Goal: Navigation & Orientation: Find specific page/section

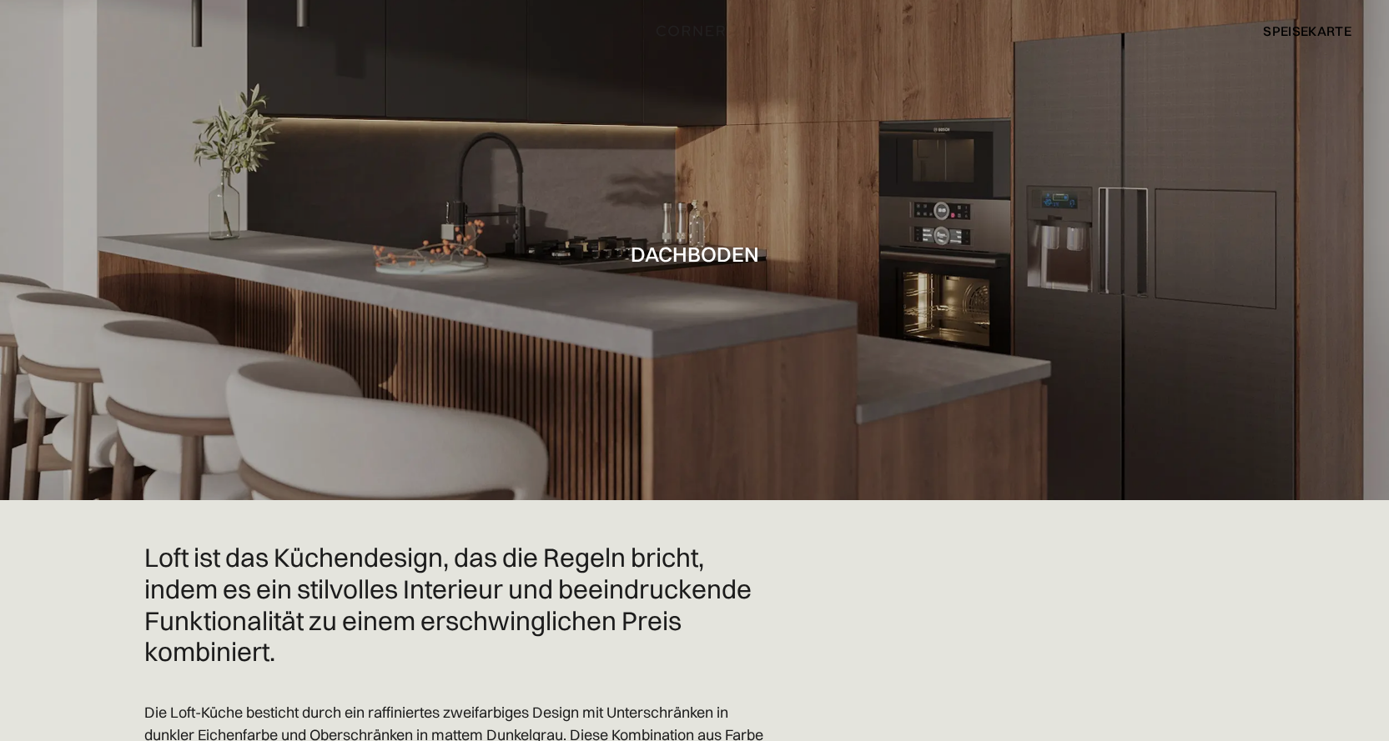
click at [1304, 33] on font "Speisekarte" at bounding box center [1307, 31] width 88 height 17
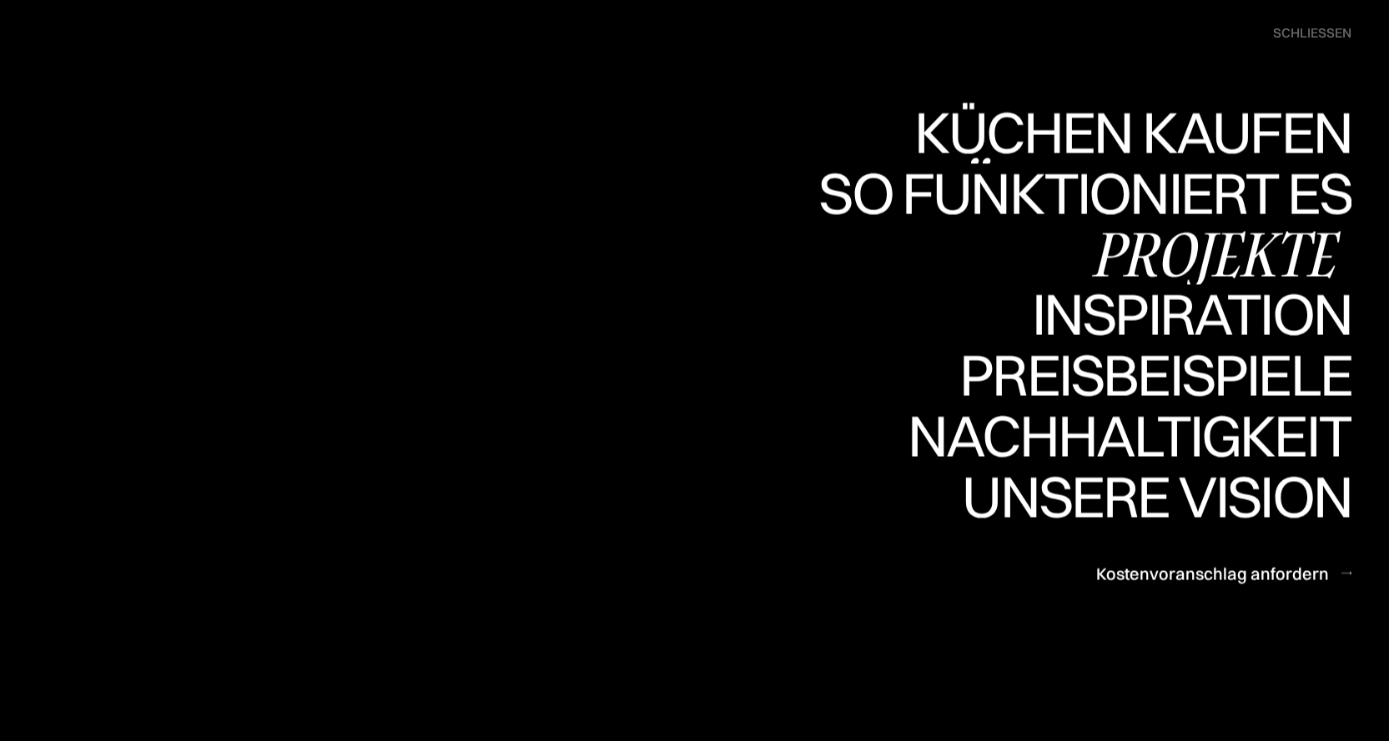
click at [1194, 246] on font "Projekte" at bounding box center [1212, 254] width 243 height 82
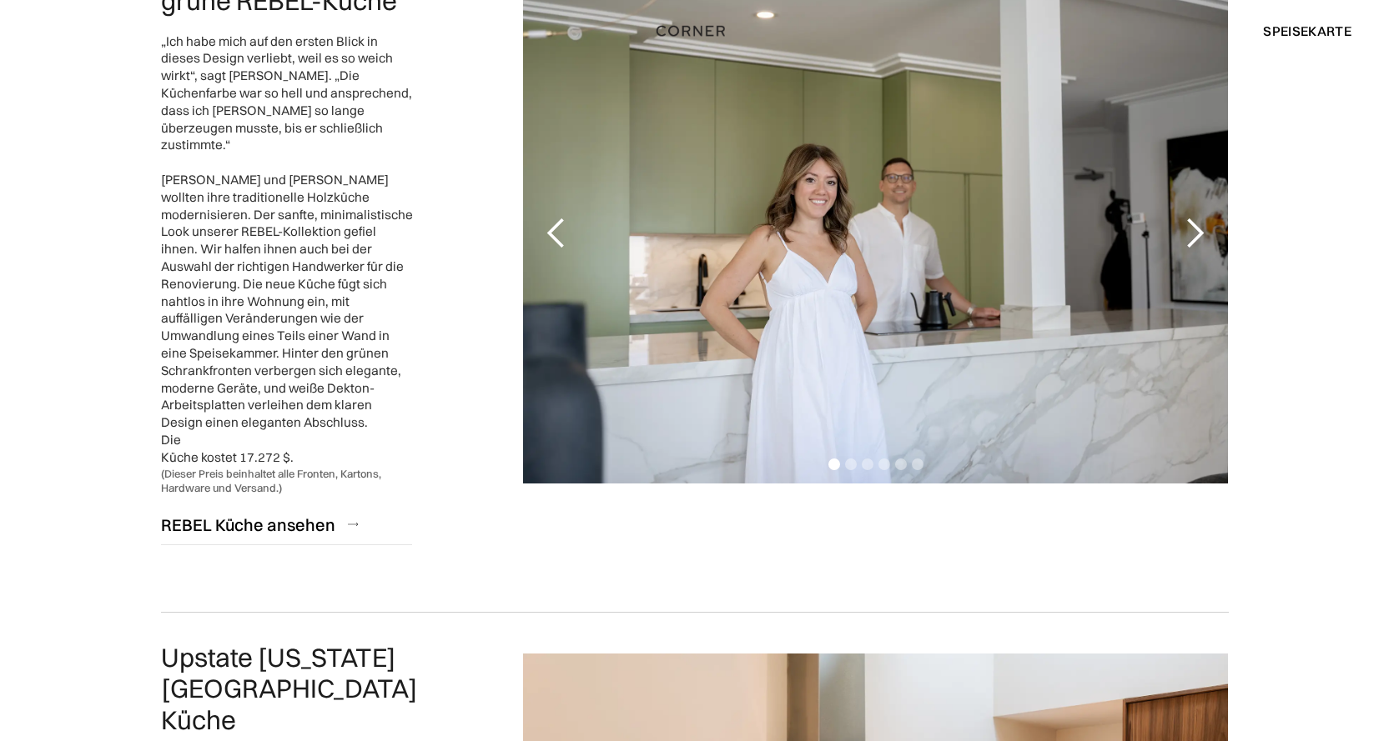
scroll to position [3216, 0]
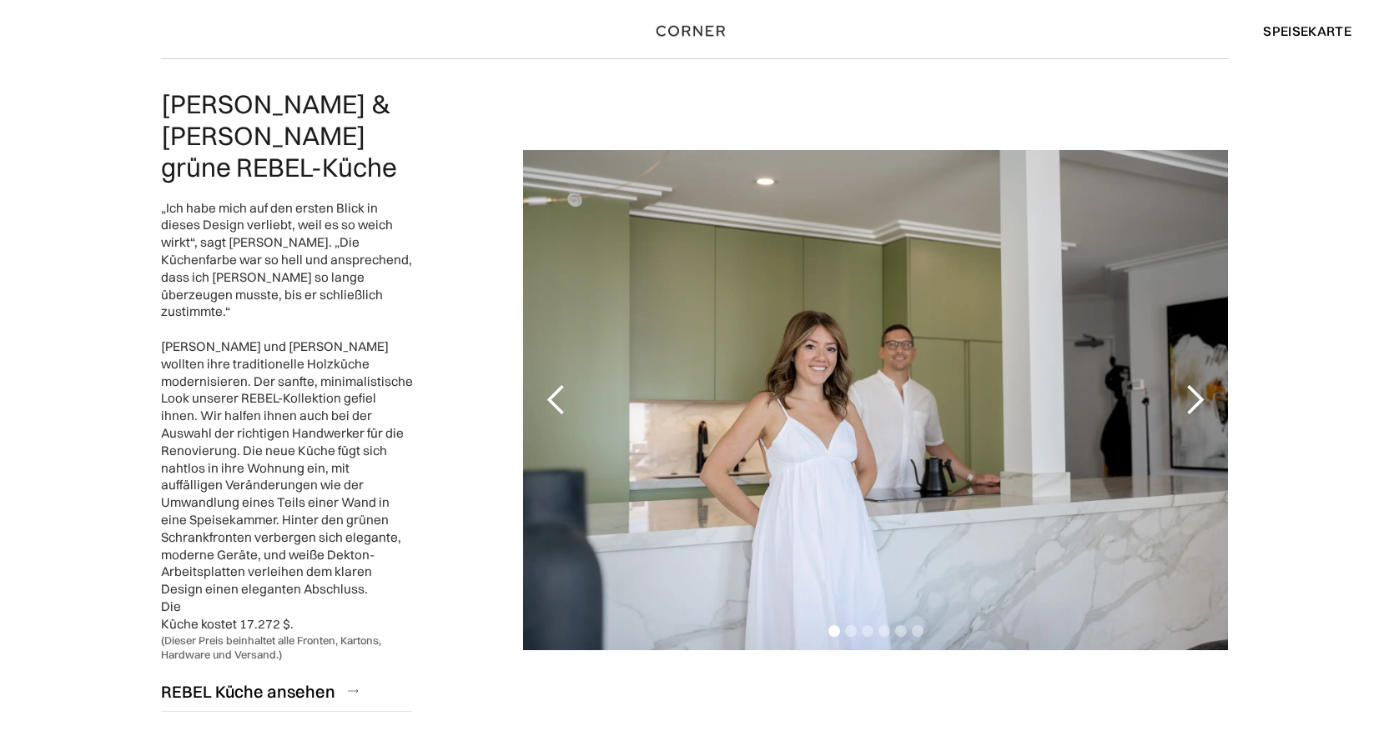
click at [1194, 384] on div "nächste Folie" at bounding box center [1194, 400] width 33 height 33
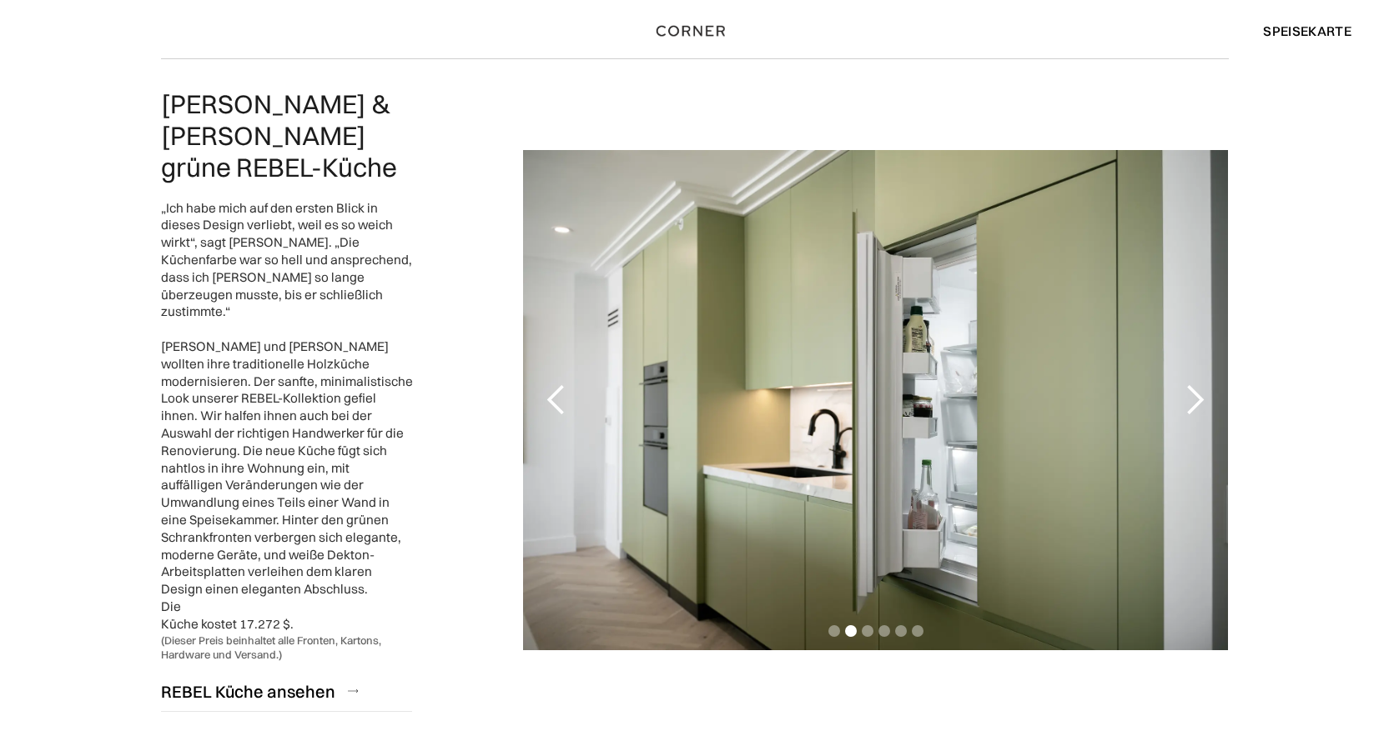
click at [1194, 384] on div "nächste Folie" at bounding box center [1194, 400] width 33 height 33
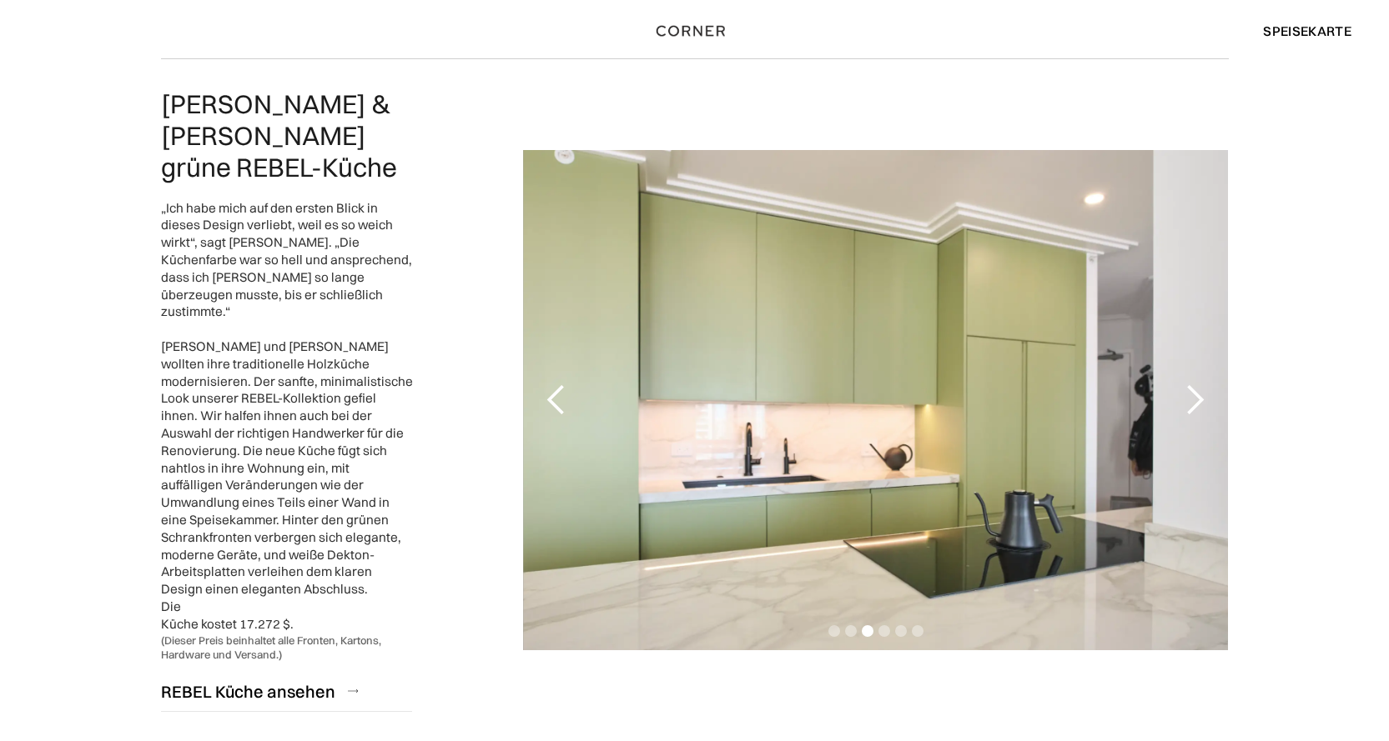
click at [1194, 384] on div "nächste Folie" at bounding box center [1194, 400] width 33 height 33
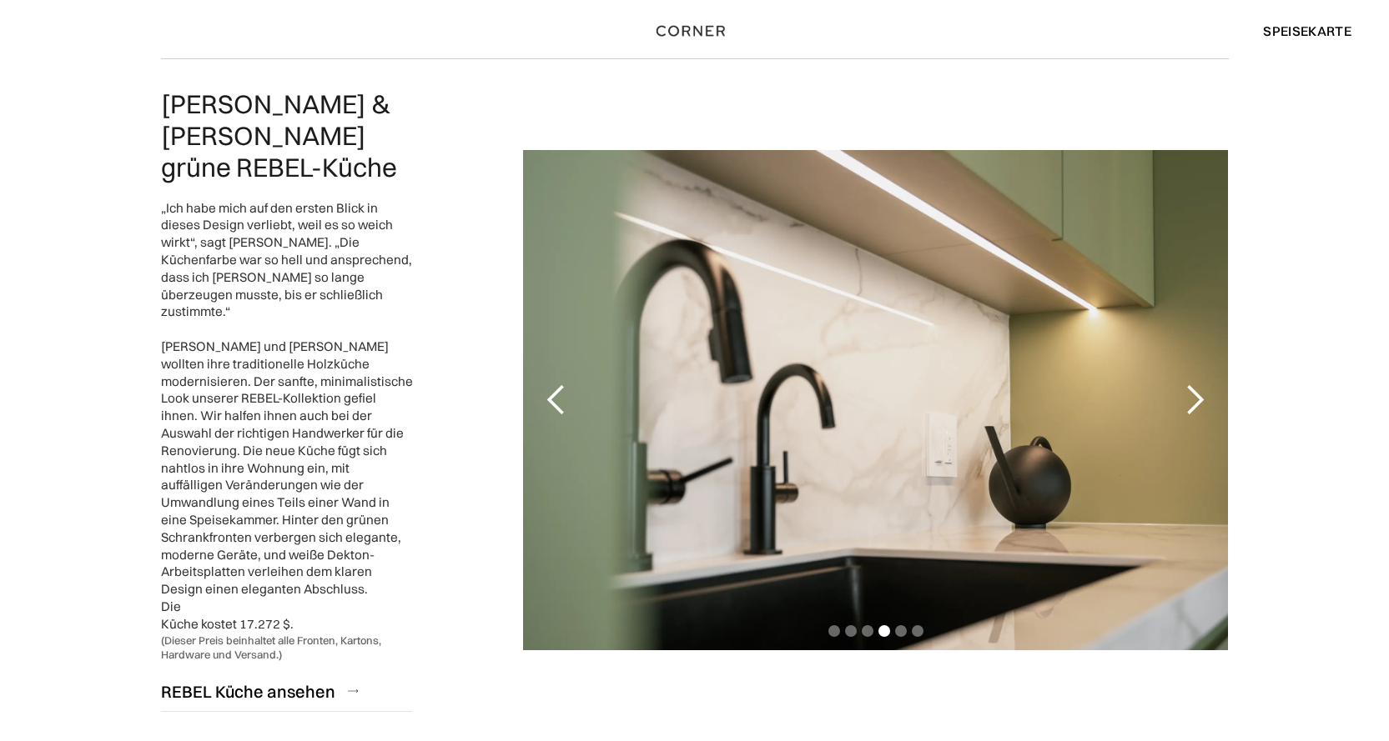
click at [1194, 384] on div "nächste Folie" at bounding box center [1194, 400] width 33 height 33
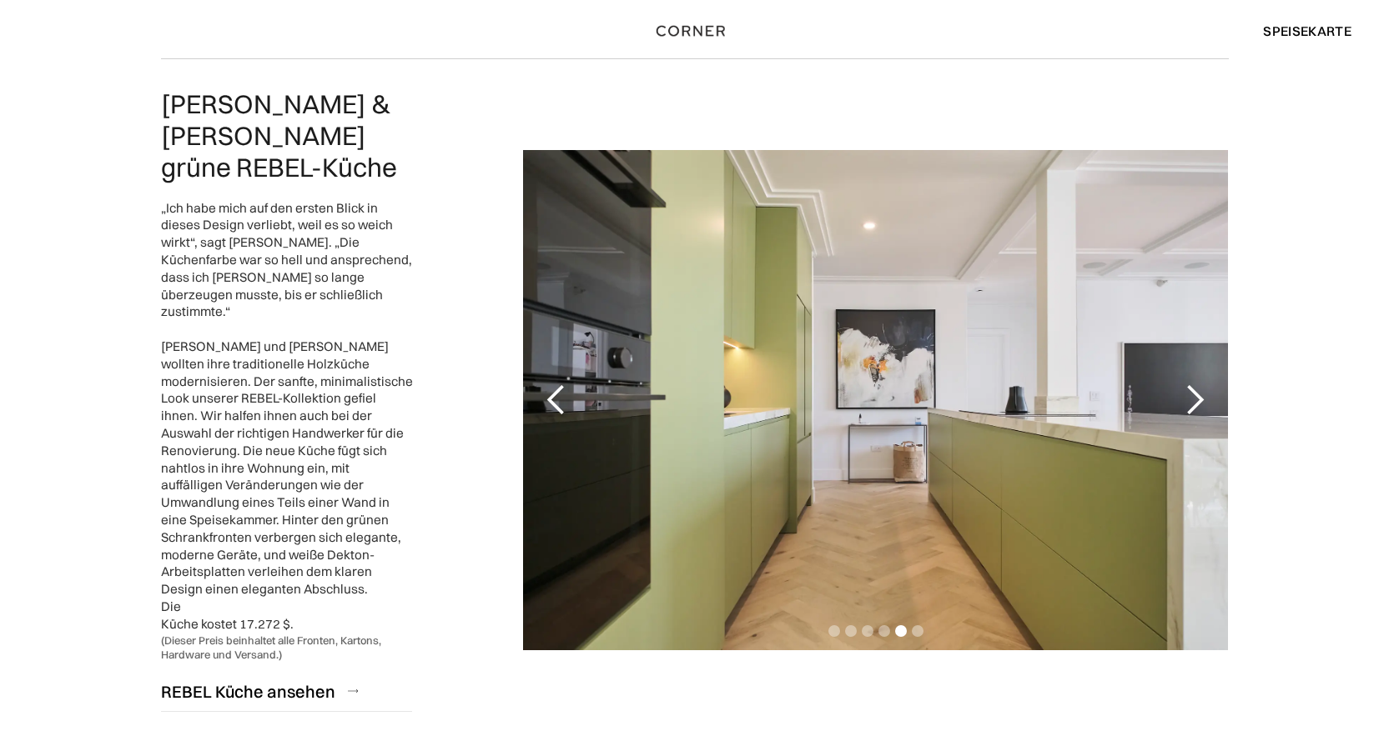
click at [1194, 384] on div "nächste Folie" at bounding box center [1194, 400] width 33 height 33
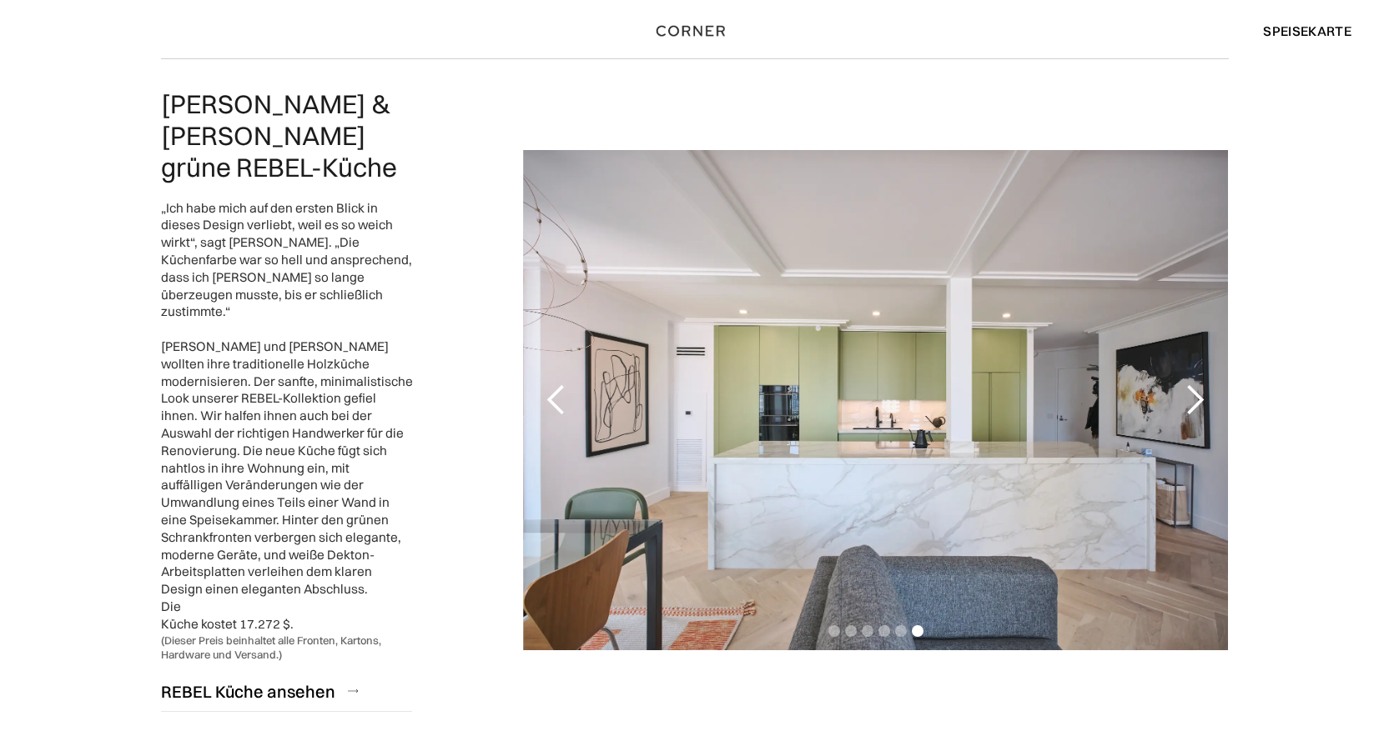
click at [1194, 384] on div "nächste Folie" at bounding box center [1194, 400] width 33 height 33
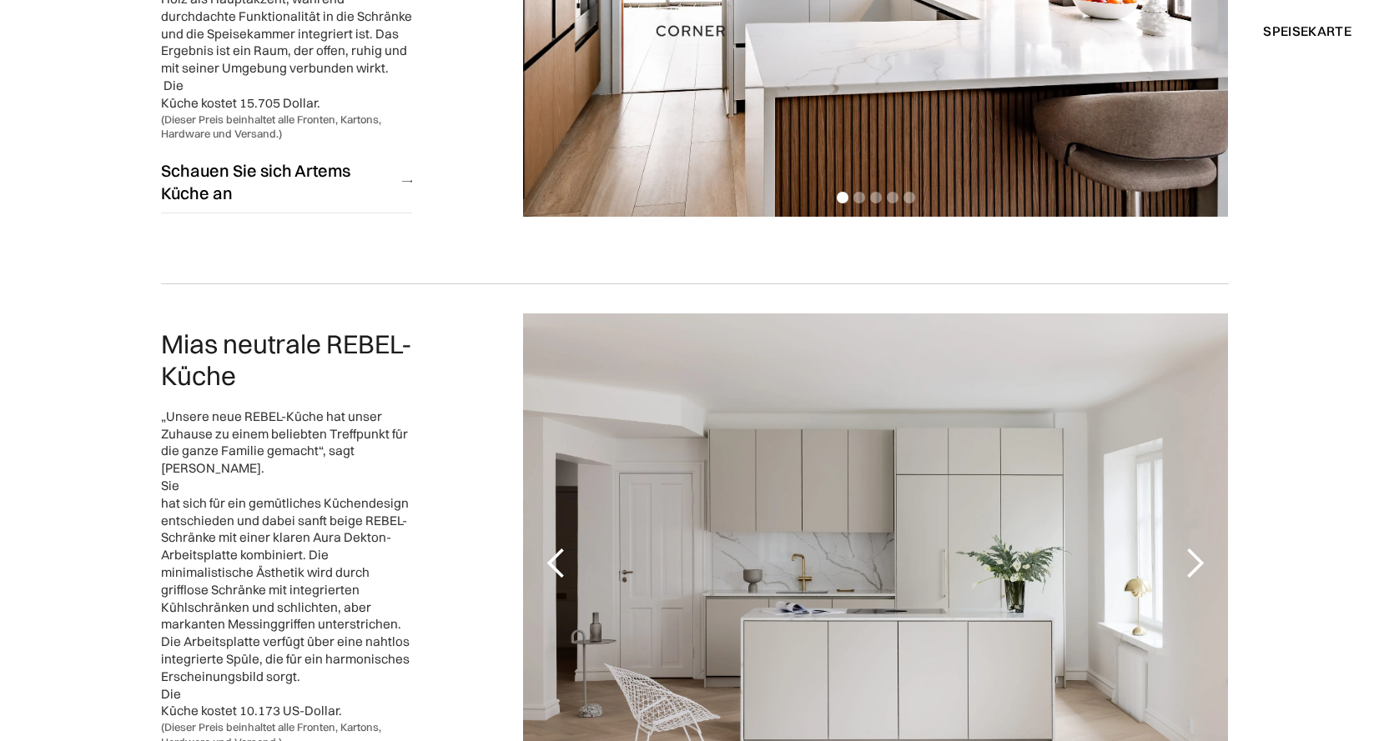
scroll to position [2514, 0]
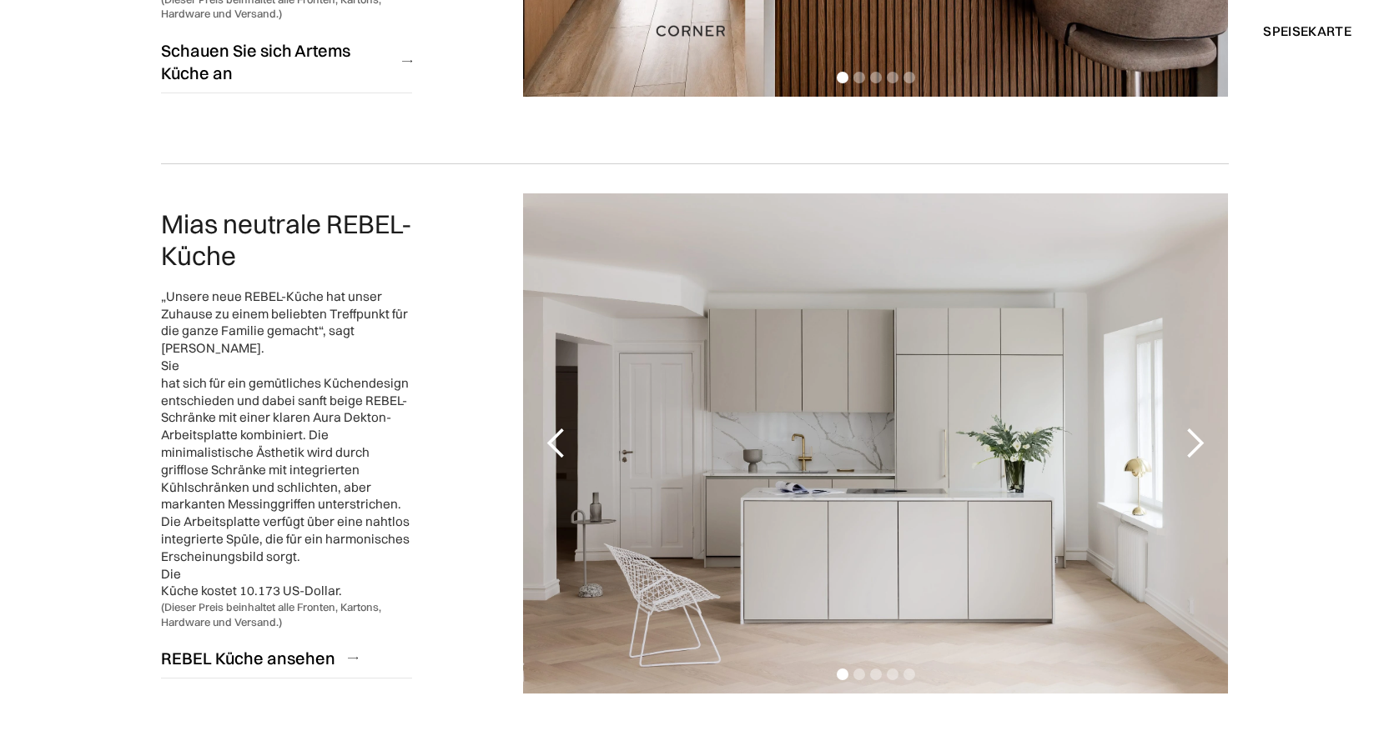
click at [1192, 427] on div "nächste Folie" at bounding box center [1194, 443] width 33 height 33
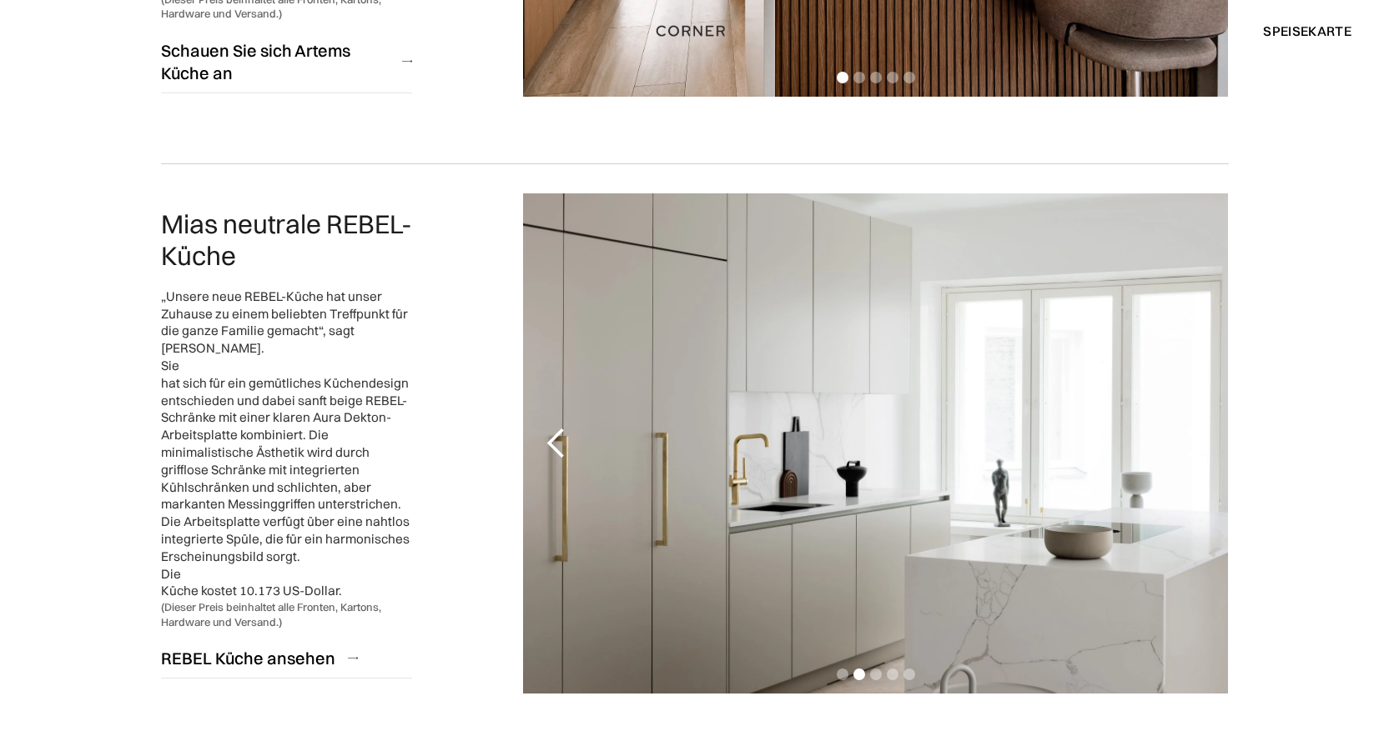
click at [1192, 427] on div "nächste Folie" at bounding box center [1194, 443] width 33 height 33
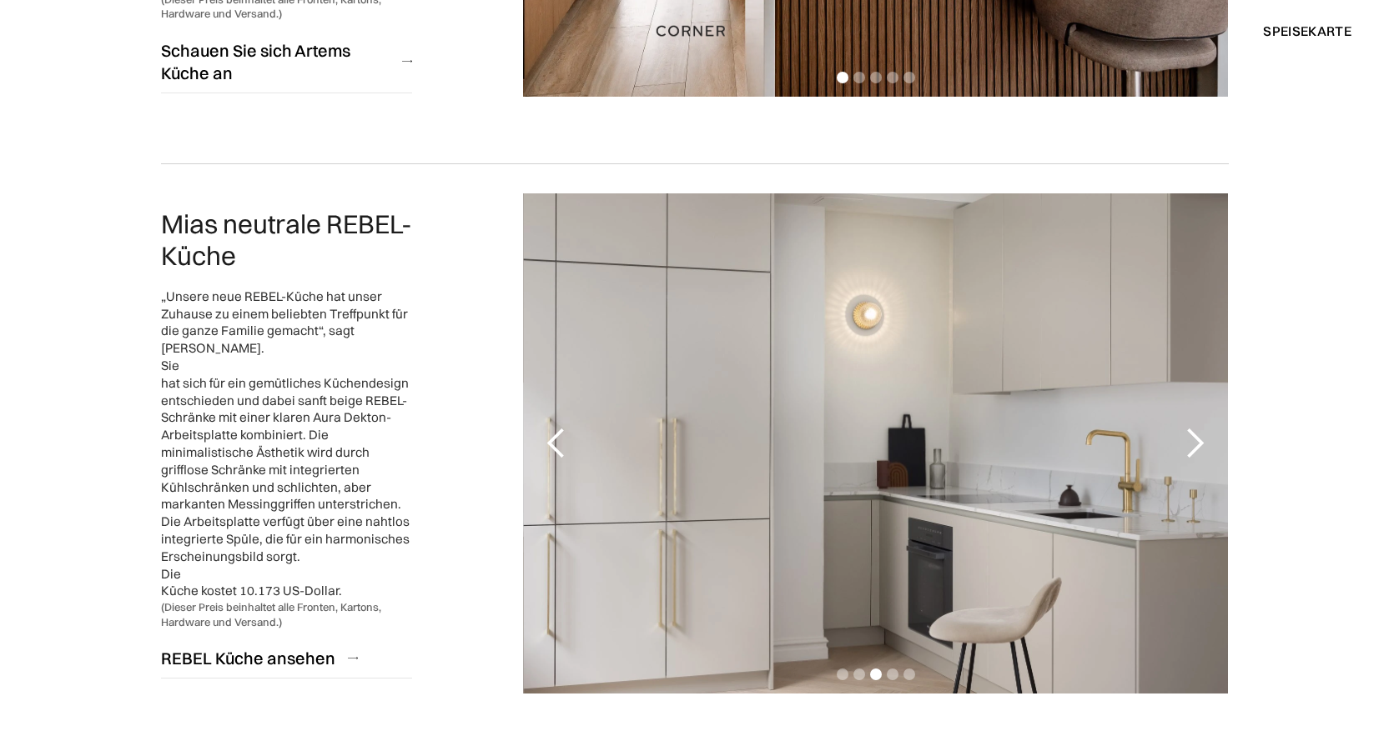
click at [1191, 427] on div "nächste Folie" at bounding box center [1194, 443] width 33 height 33
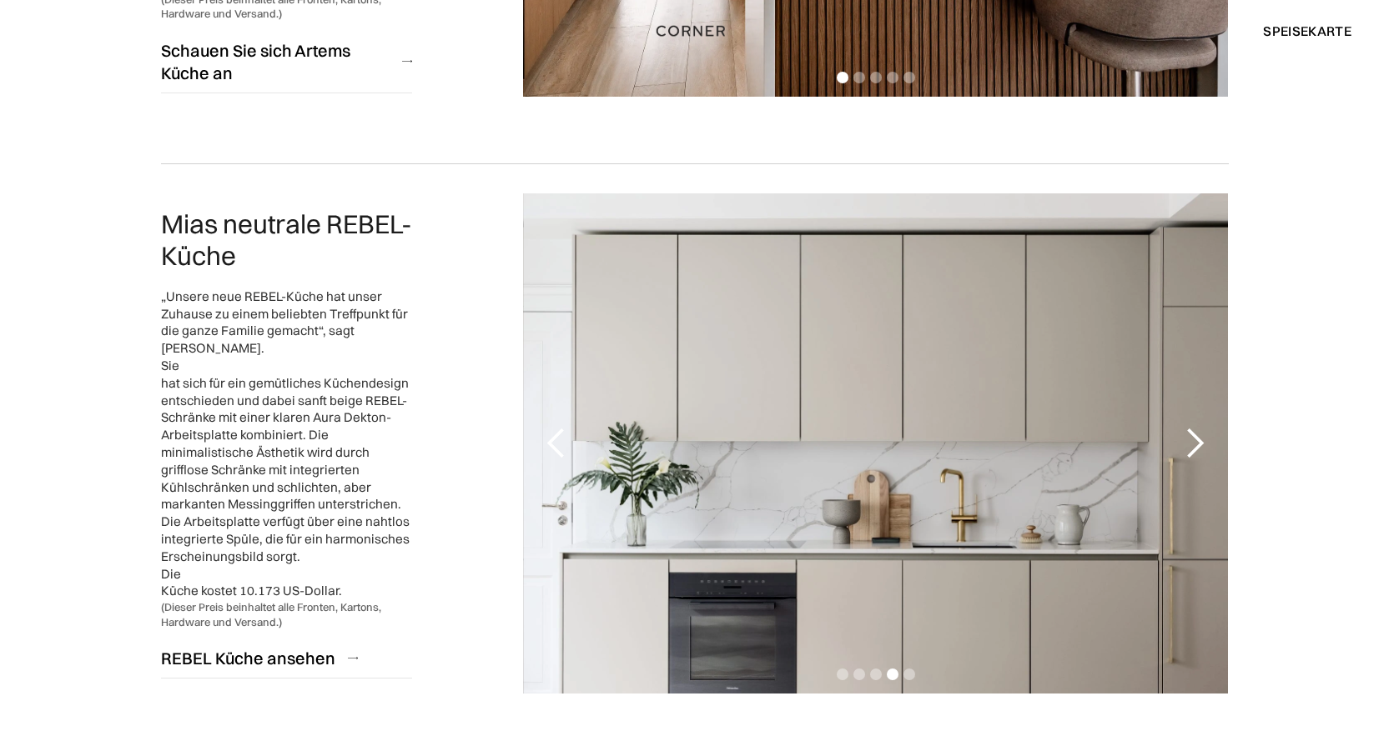
click at [552, 427] on div "vorherige Folie" at bounding box center [556, 443] width 33 height 33
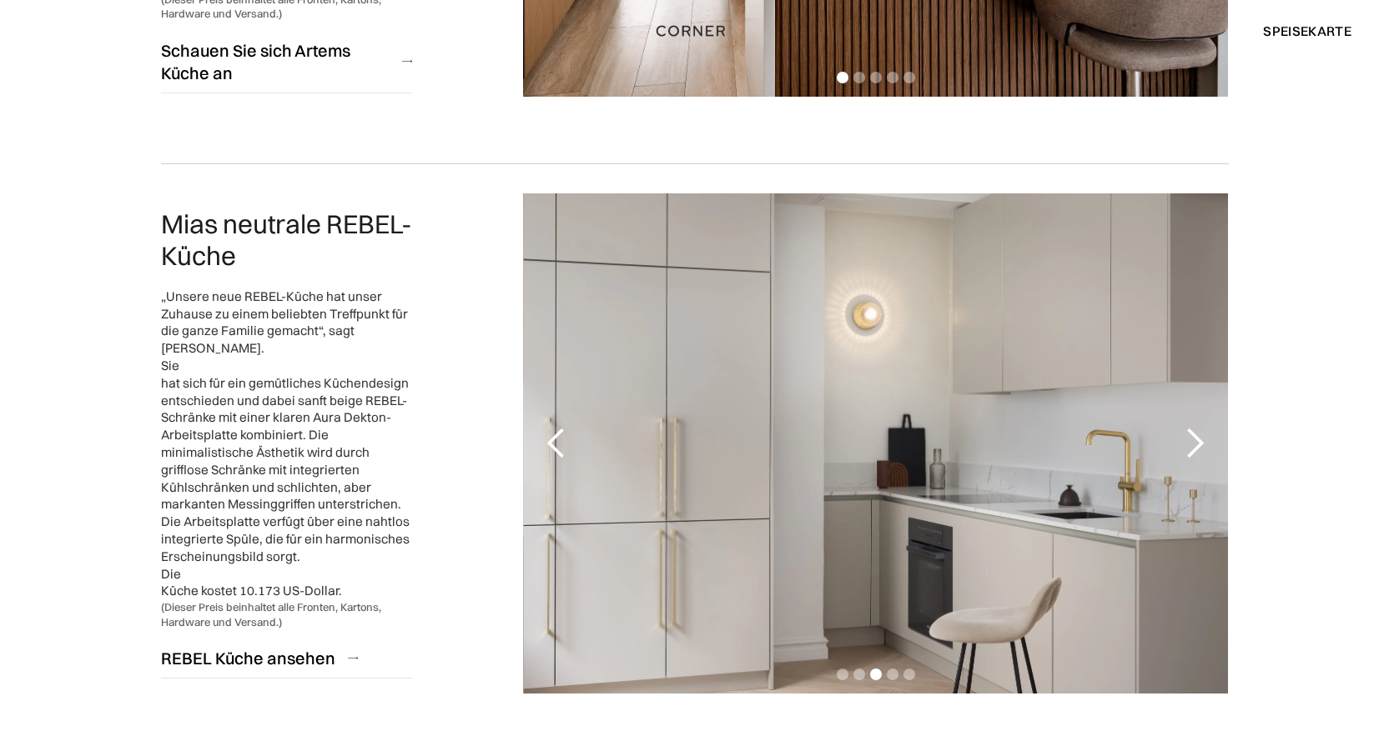
click at [1180, 427] on div "nächste Folie" at bounding box center [1194, 443] width 33 height 33
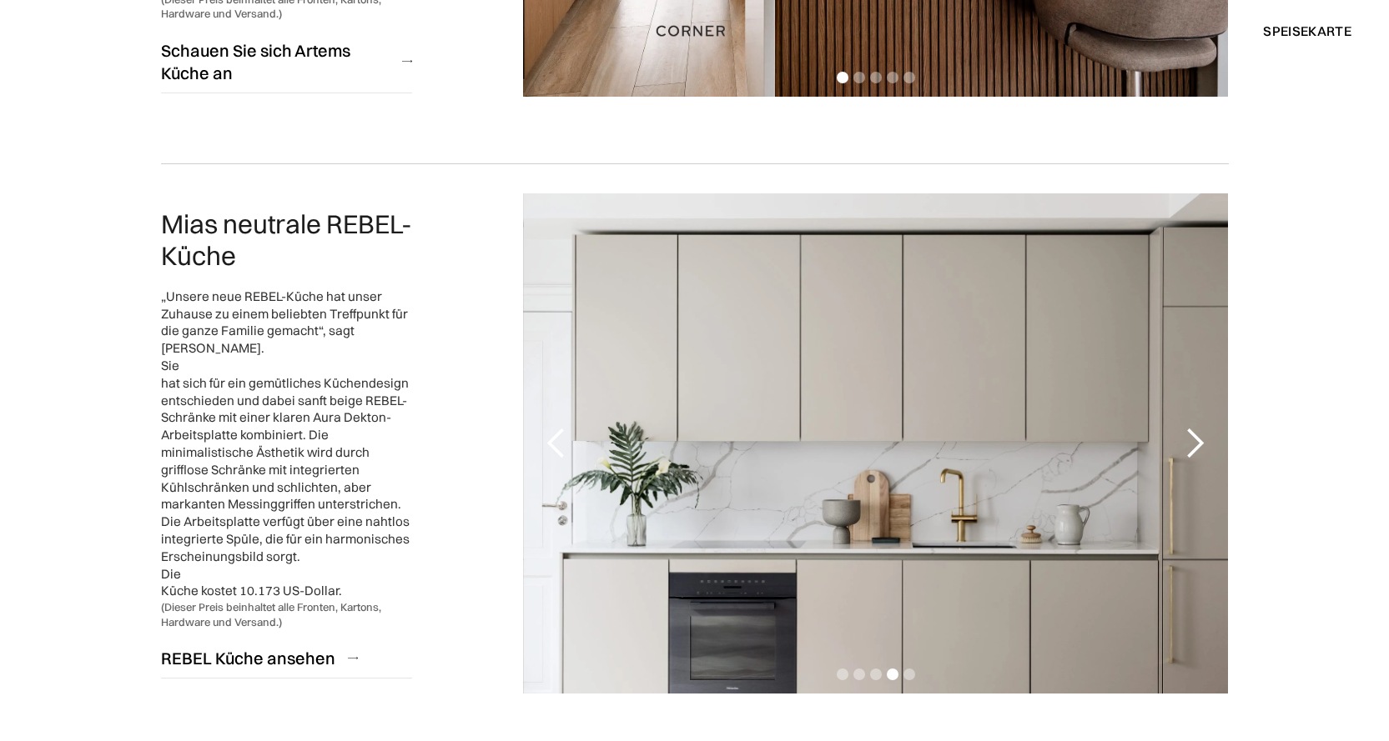
click at [1180, 427] on div "nächste Folie" at bounding box center [1194, 443] width 33 height 33
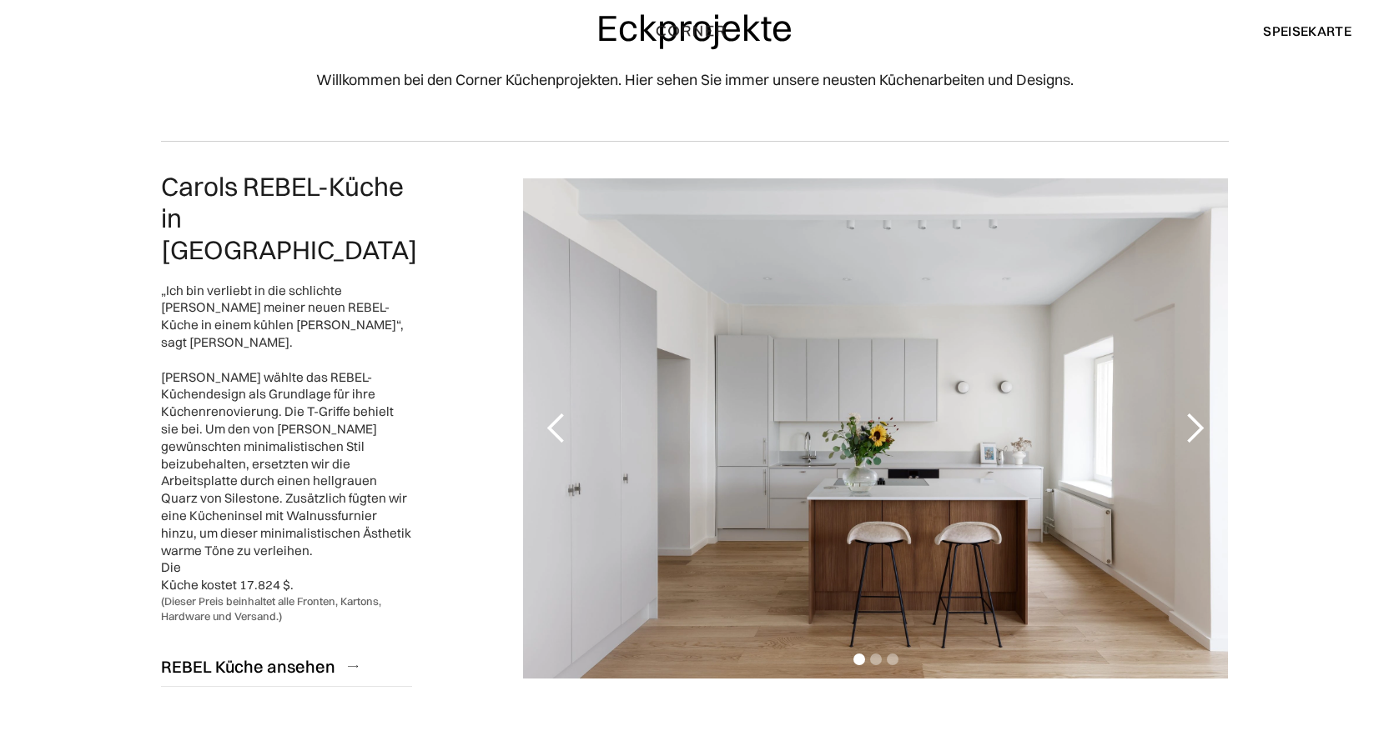
scroll to position [69, 0]
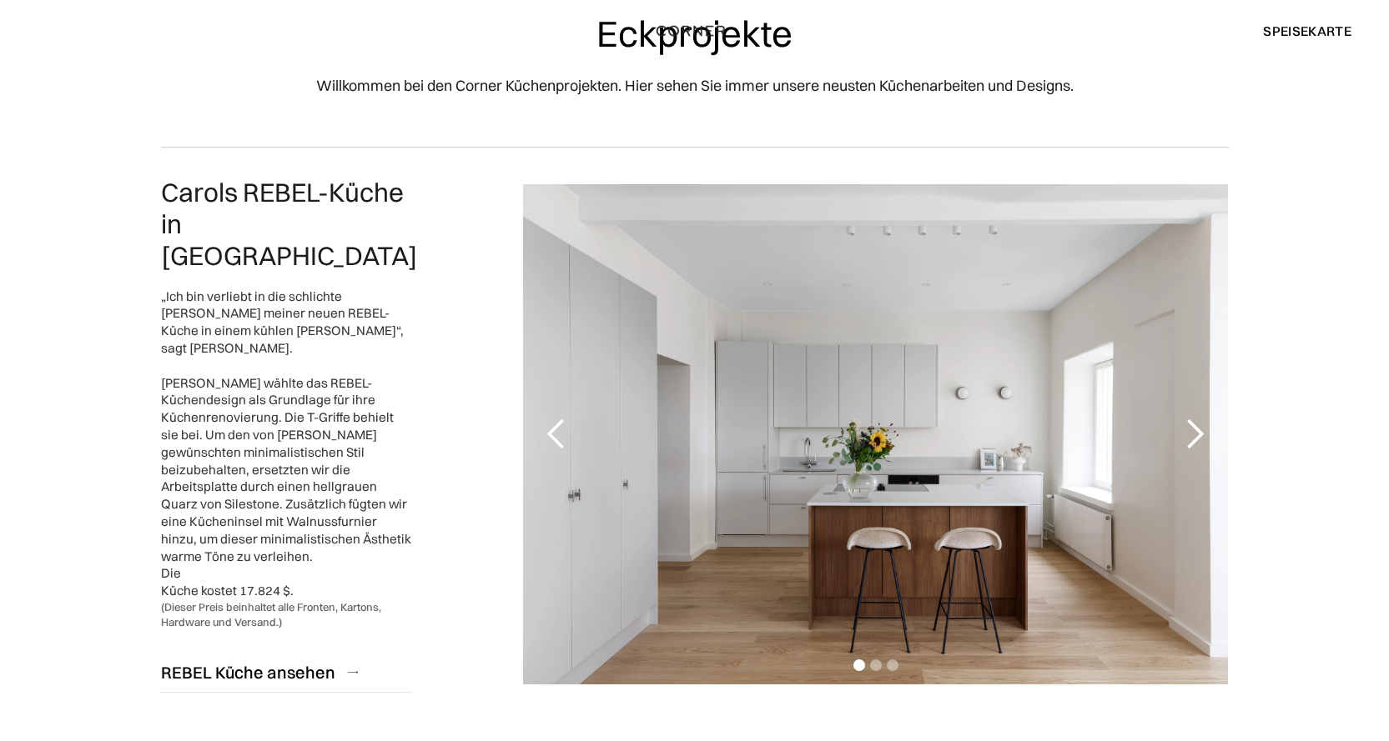
click at [1196, 420] on div "nächste Folie" at bounding box center [1194, 434] width 33 height 33
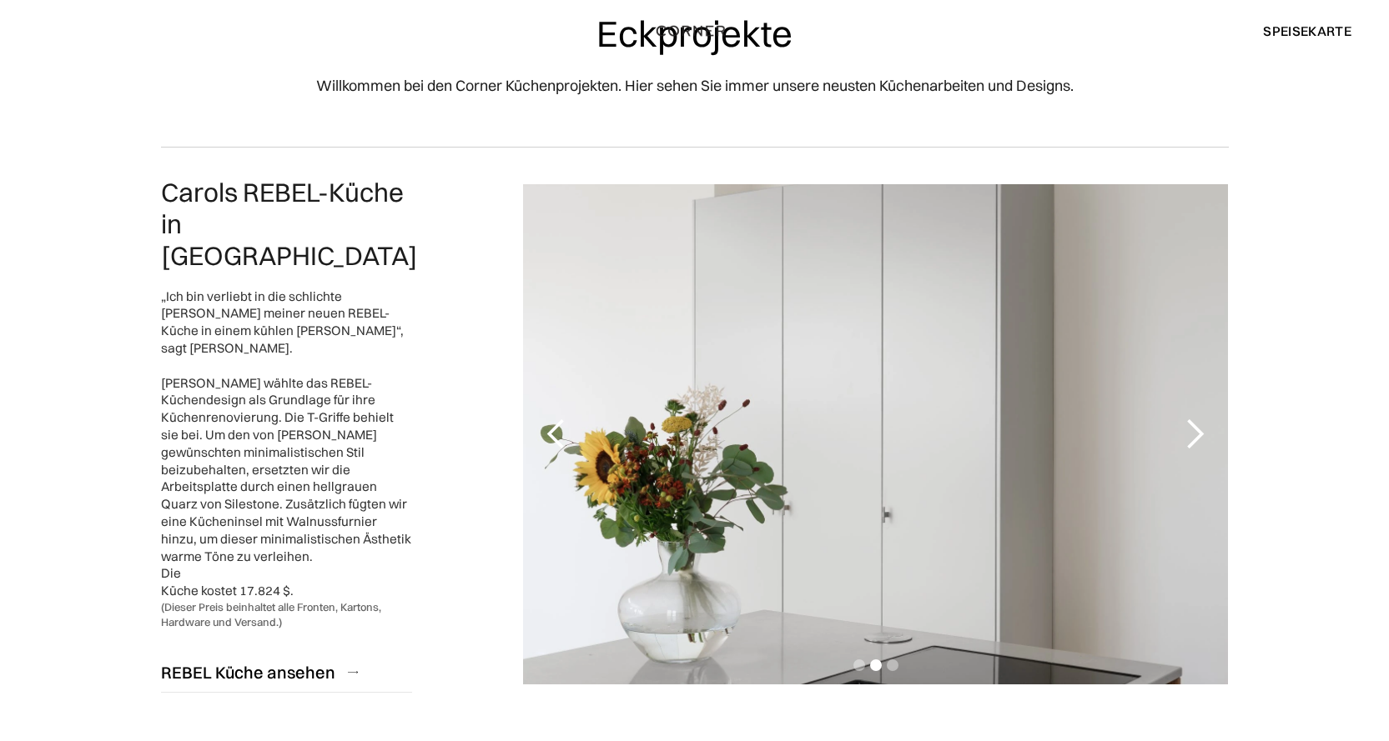
click at [1194, 421] on div "nächste Folie" at bounding box center [1194, 434] width 33 height 33
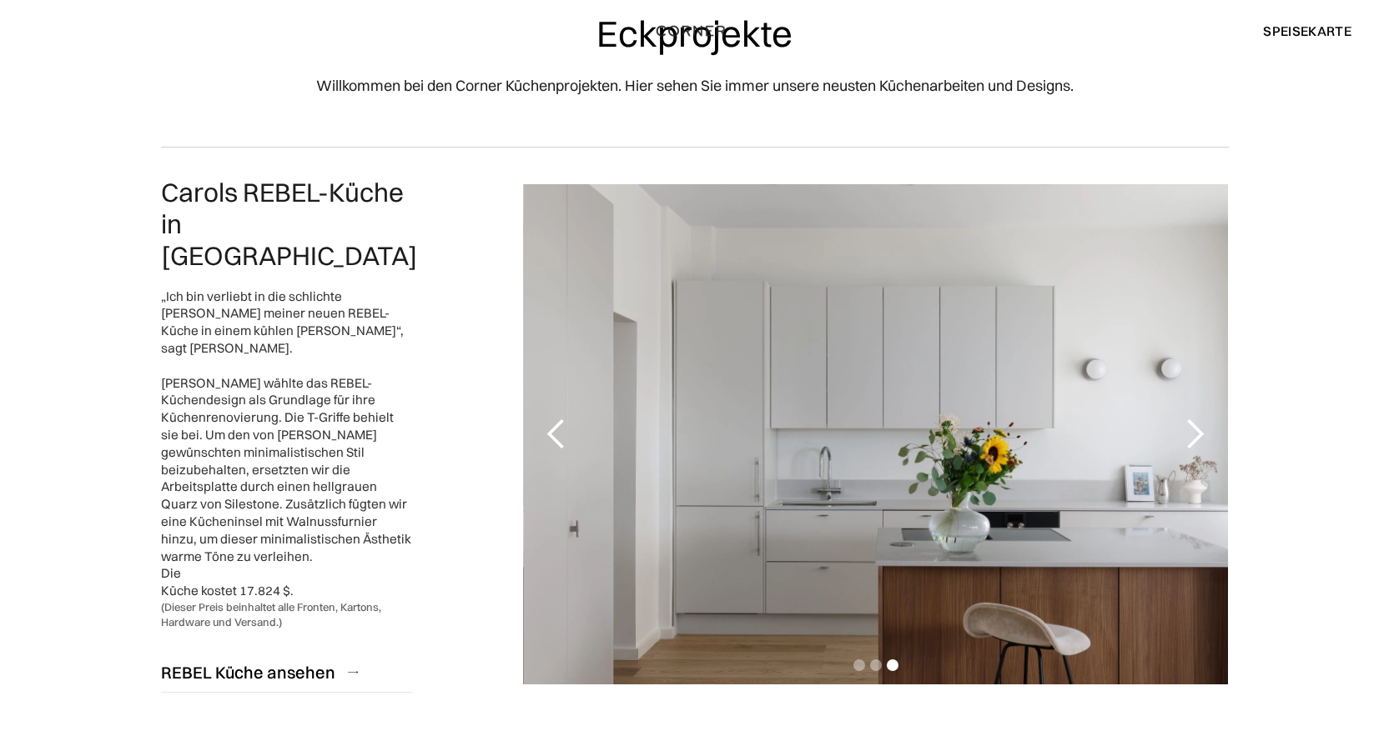
click at [1194, 421] on div "nächste Folie" at bounding box center [1194, 434] width 33 height 33
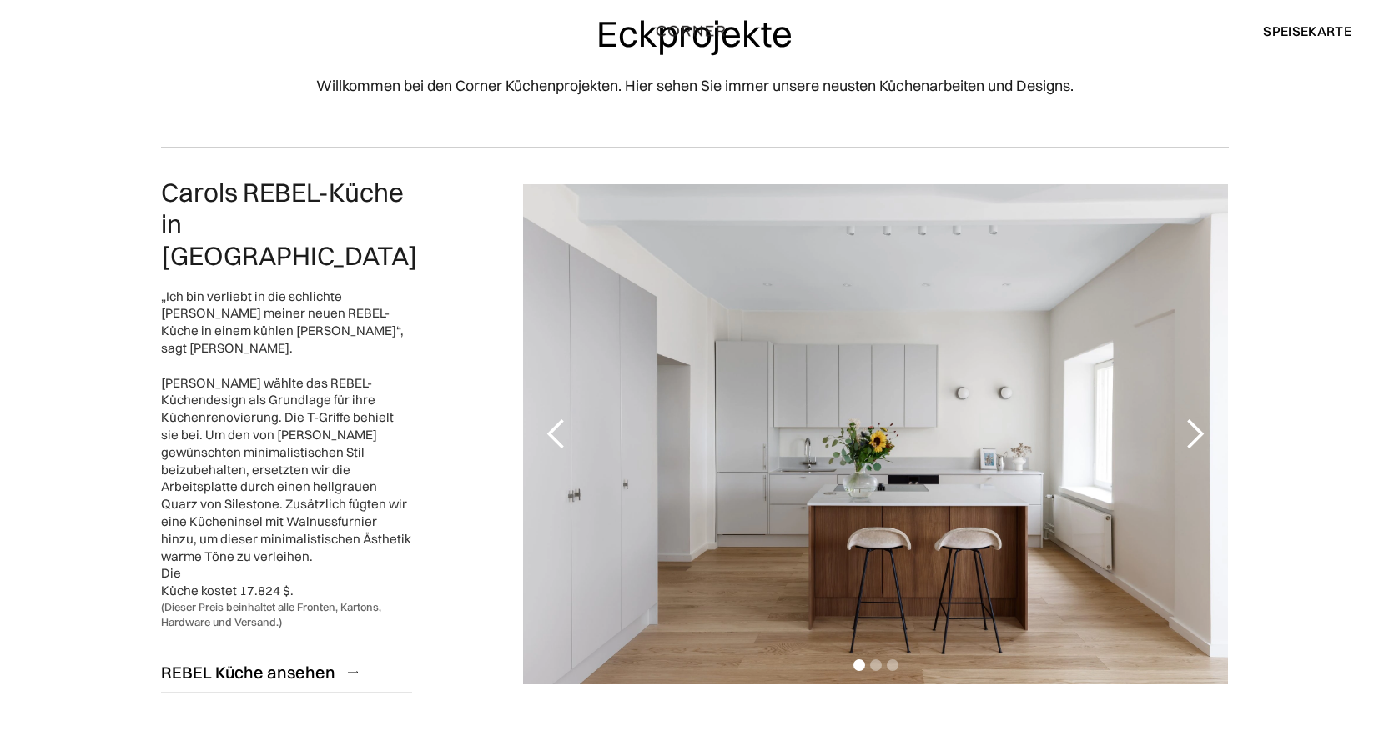
click at [1194, 421] on div "nächste Folie" at bounding box center [1194, 434] width 33 height 33
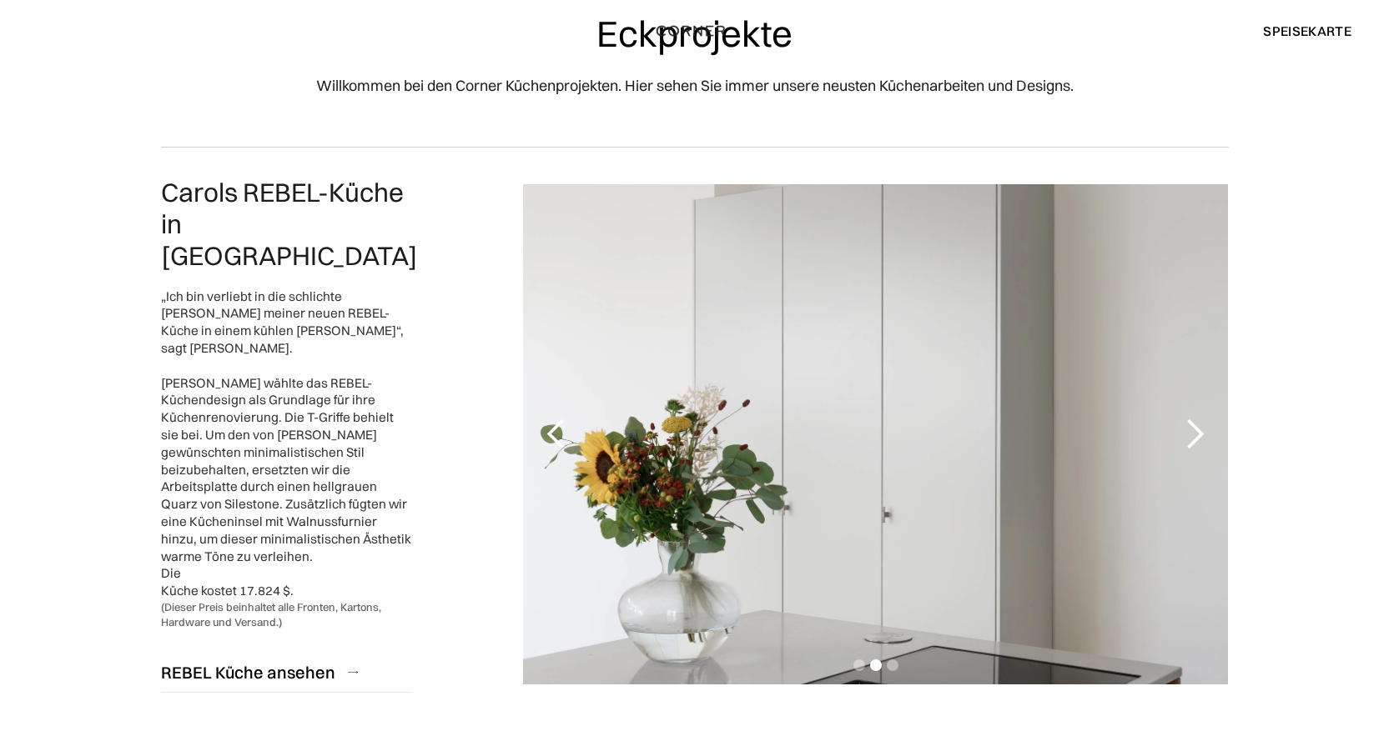
click at [1194, 421] on div "nächste Folie" at bounding box center [1194, 434] width 33 height 33
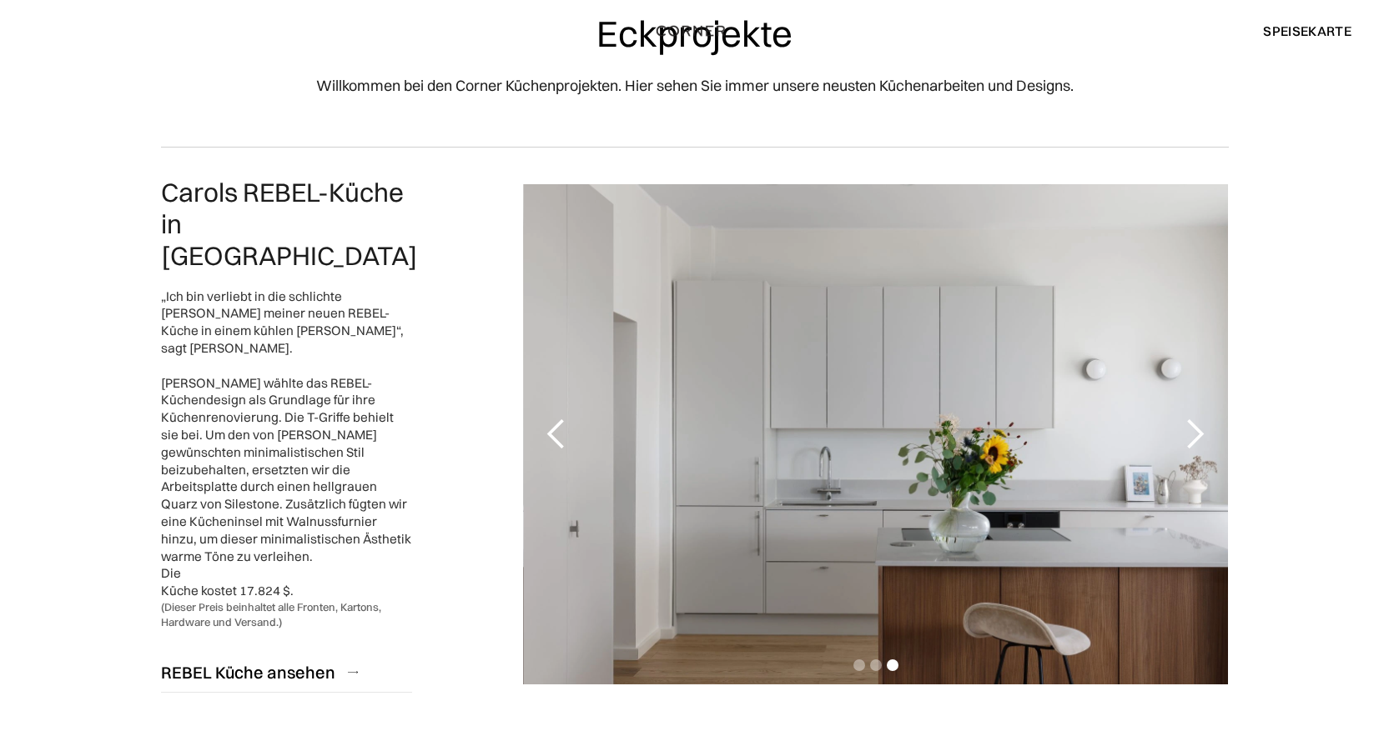
click at [1194, 421] on div "nächste Folie" at bounding box center [1194, 434] width 33 height 33
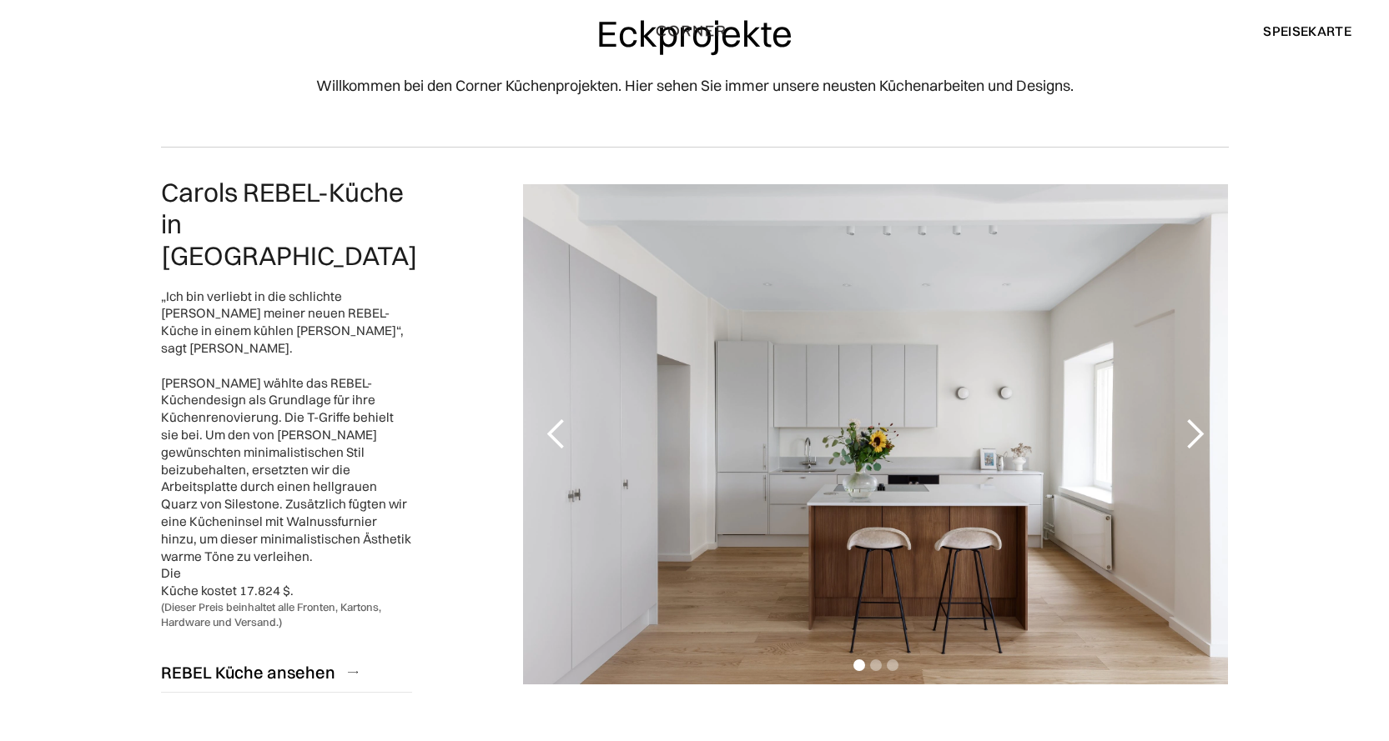
click at [1194, 421] on div "nächste Folie" at bounding box center [1194, 434] width 33 height 33
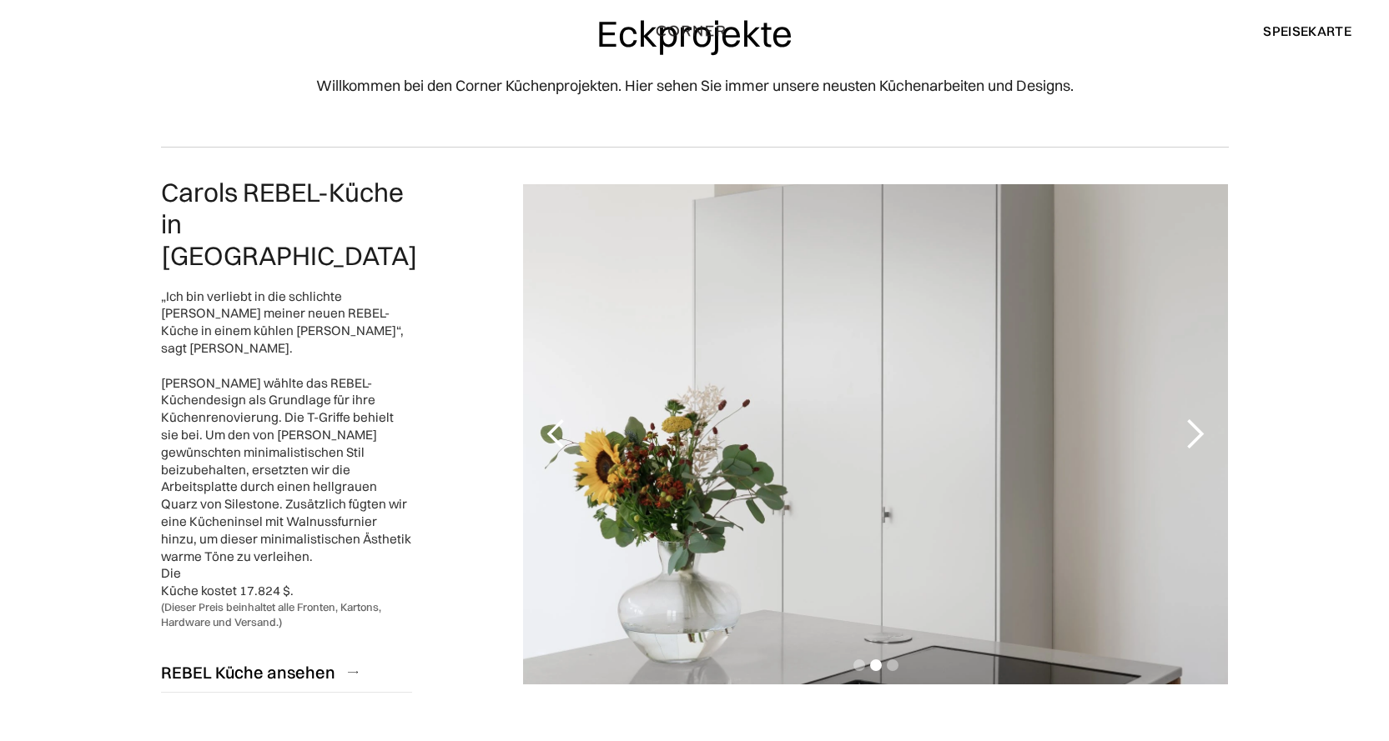
click at [1194, 421] on div "nächste Folie" at bounding box center [1194, 434] width 33 height 33
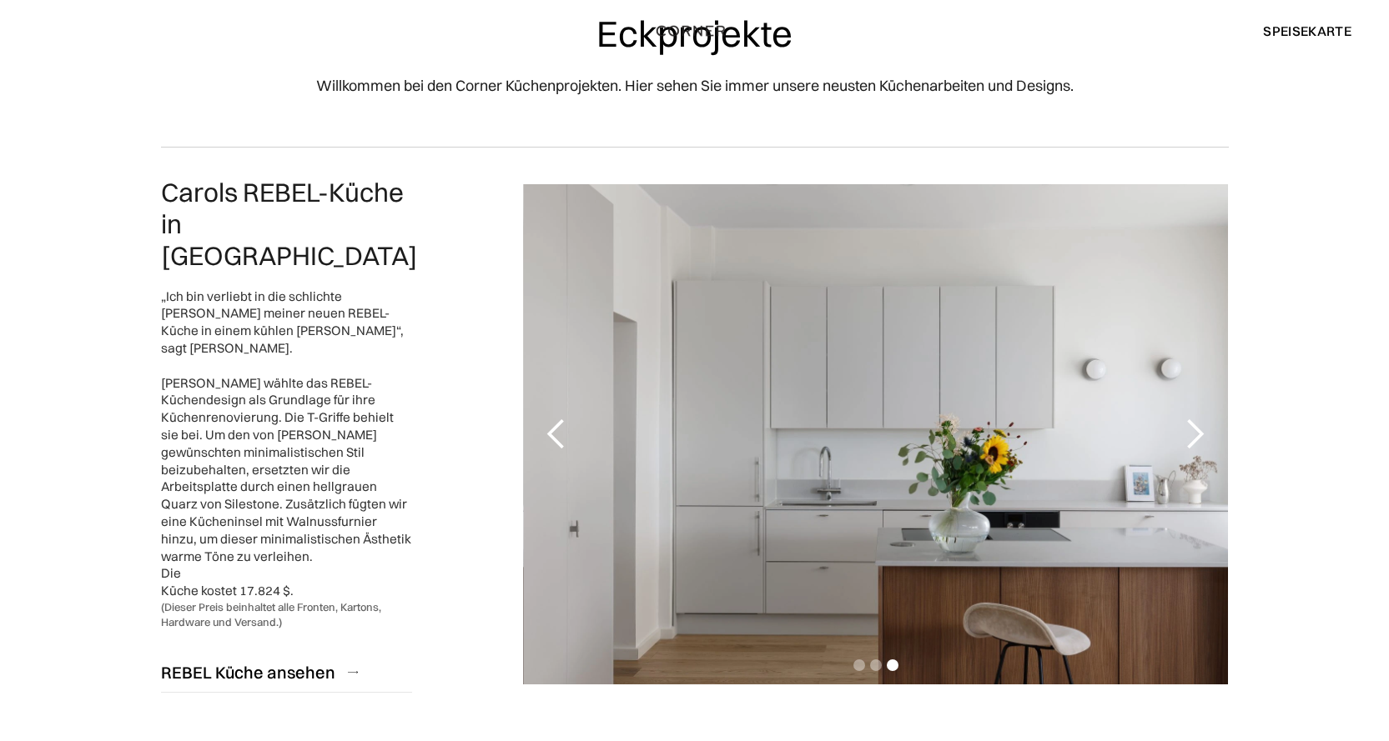
scroll to position [0, 0]
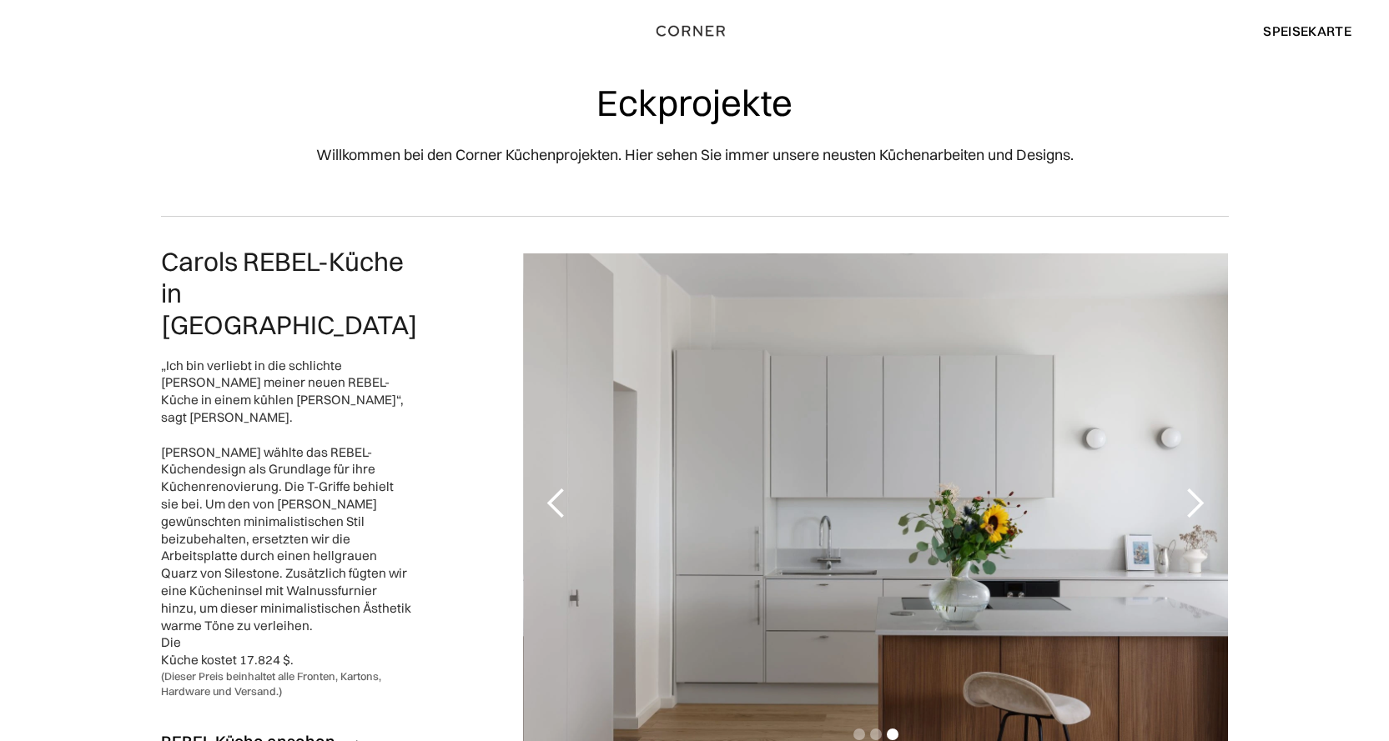
click at [1303, 32] on font "Speisekarte" at bounding box center [1307, 31] width 88 height 17
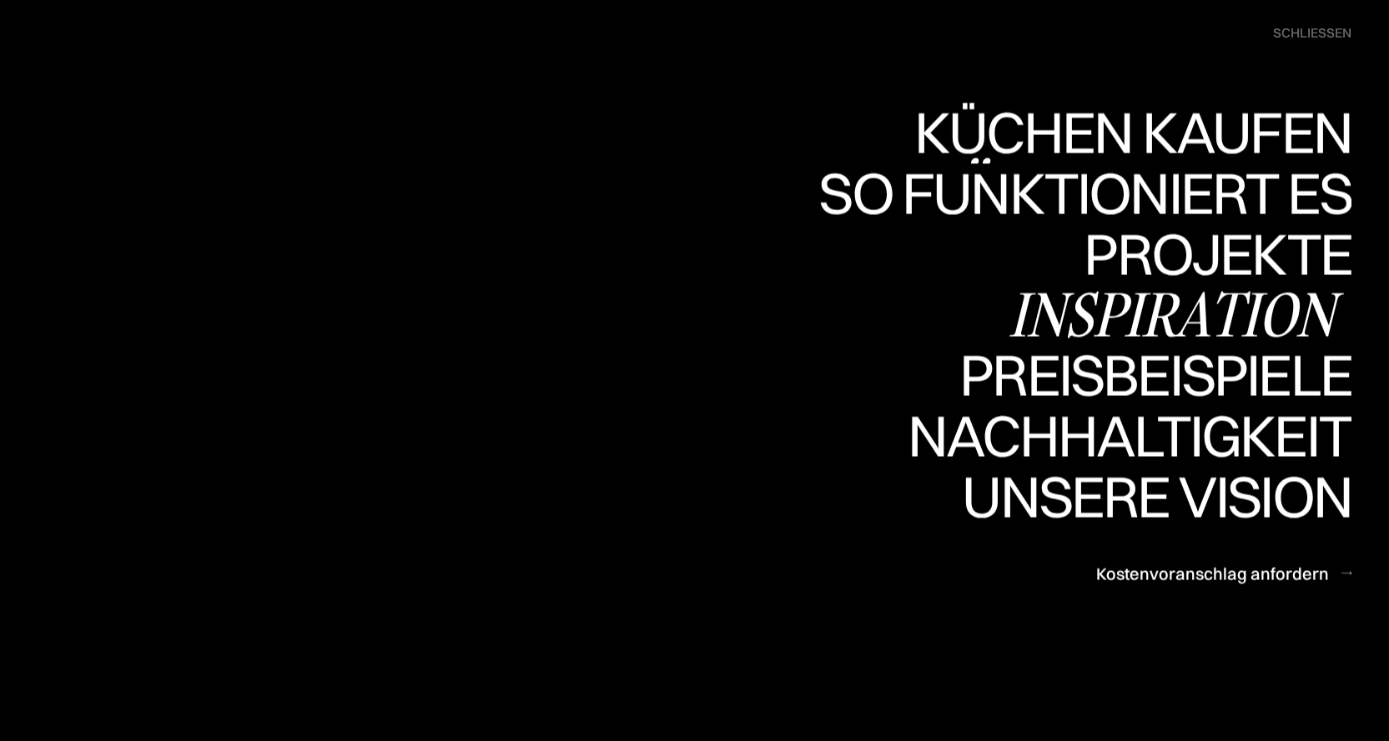
click at [1178, 306] on font "Inspiration" at bounding box center [1170, 315] width 325 height 82
